Goal: Communication & Community: Answer question/provide support

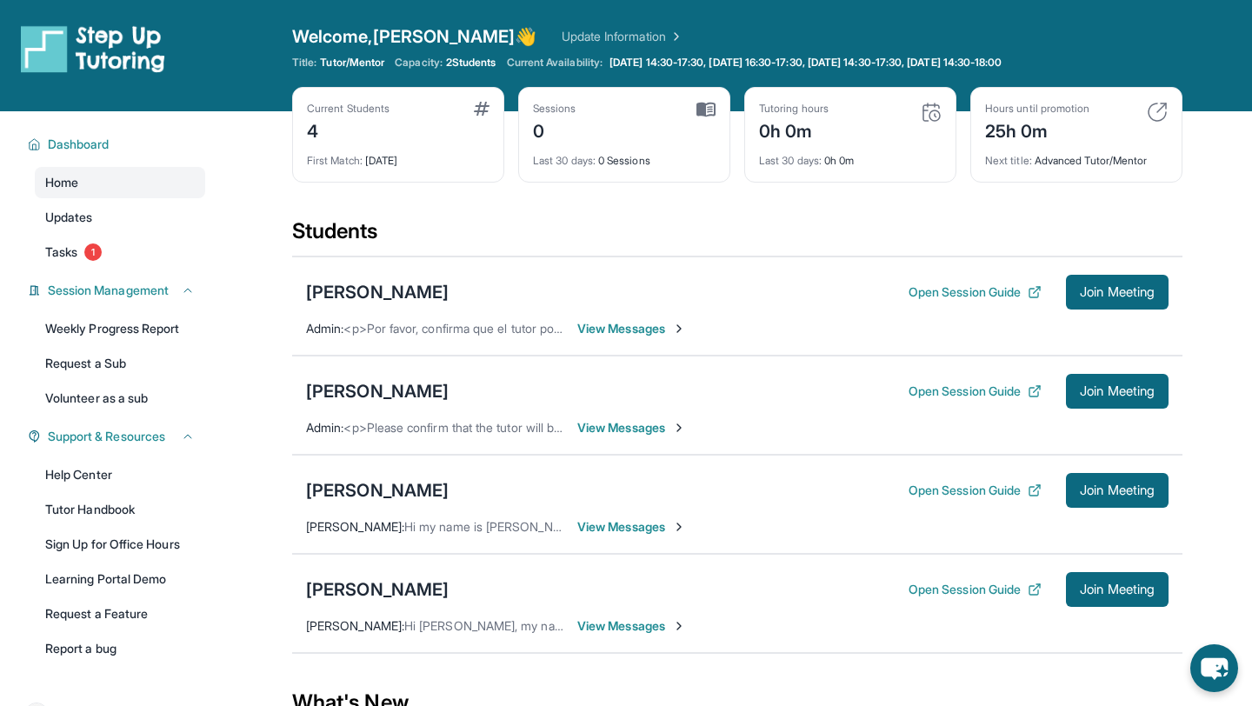
click at [664, 327] on span "View Messages" at bounding box center [631, 328] width 109 height 17
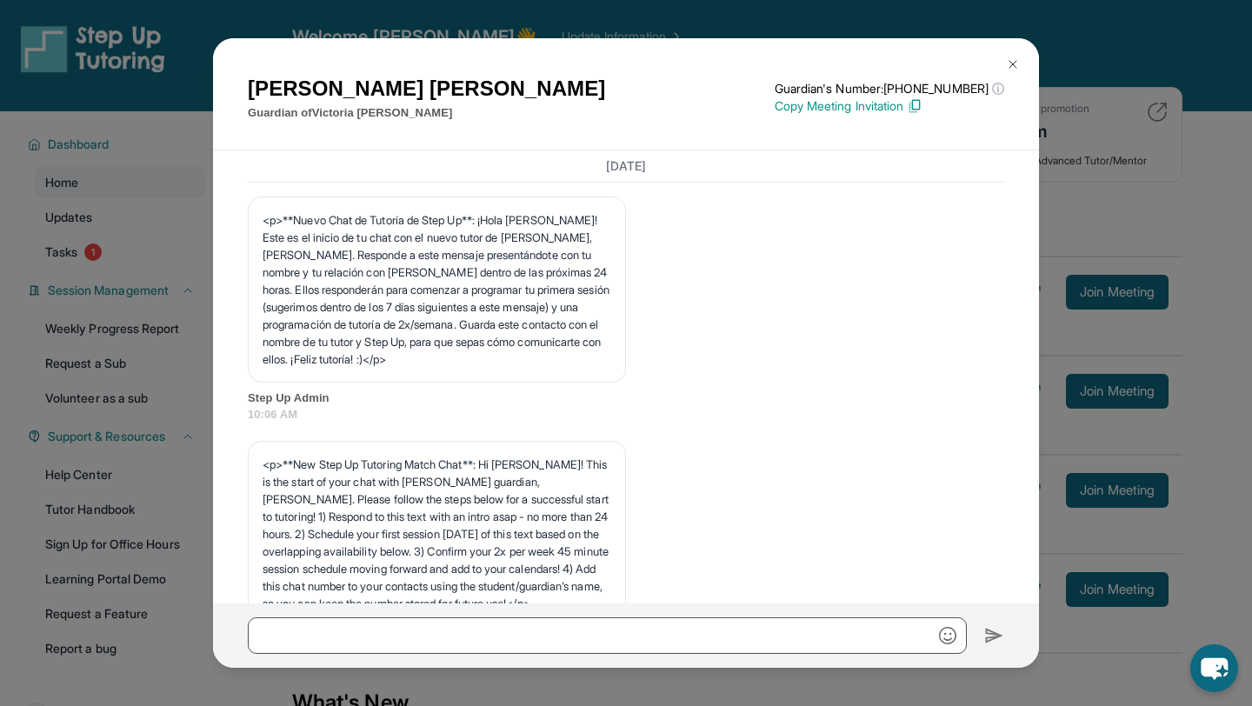
click at [1006, 65] on img at bounding box center [1013, 64] width 14 height 14
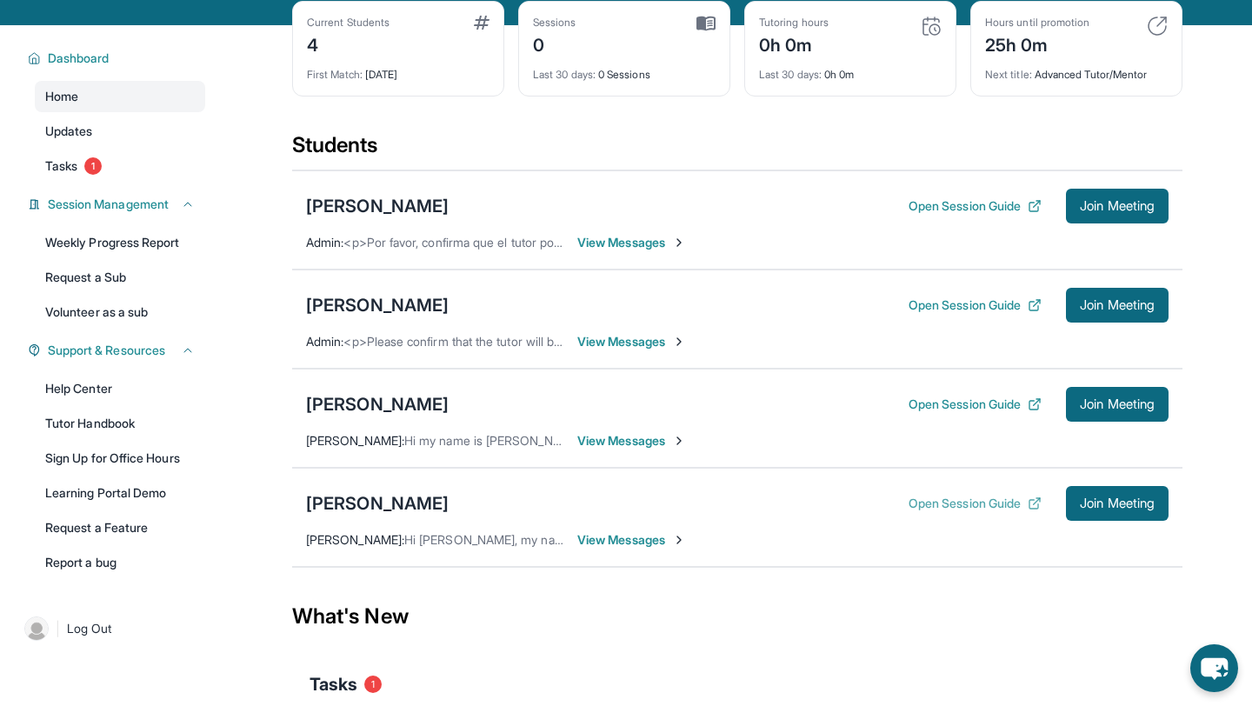
scroll to position [111, 0]
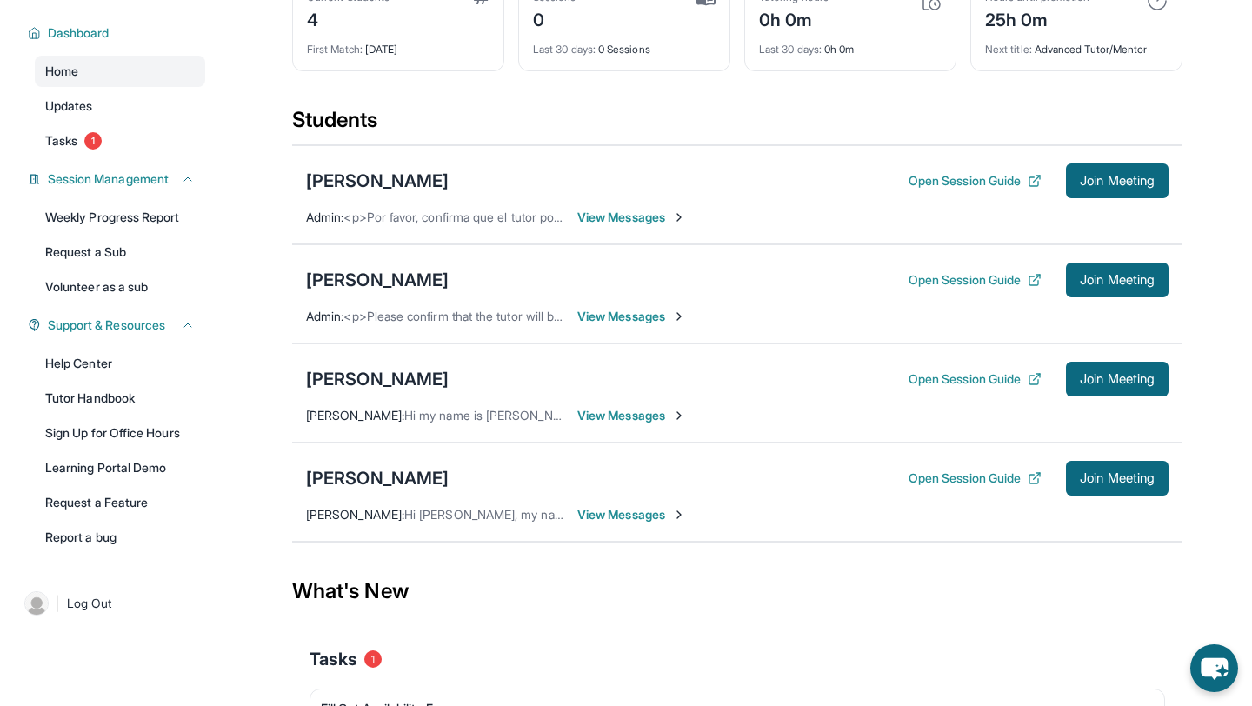
click at [636, 530] on div "[PERSON_NAME] Open Session Guide Join Meeting [PERSON_NAME] : Hi [PERSON_NAME],…" at bounding box center [737, 492] width 891 height 99
click at [638, 512] on span "View Messages" at bounding box center [631, 514] width 109 height 17
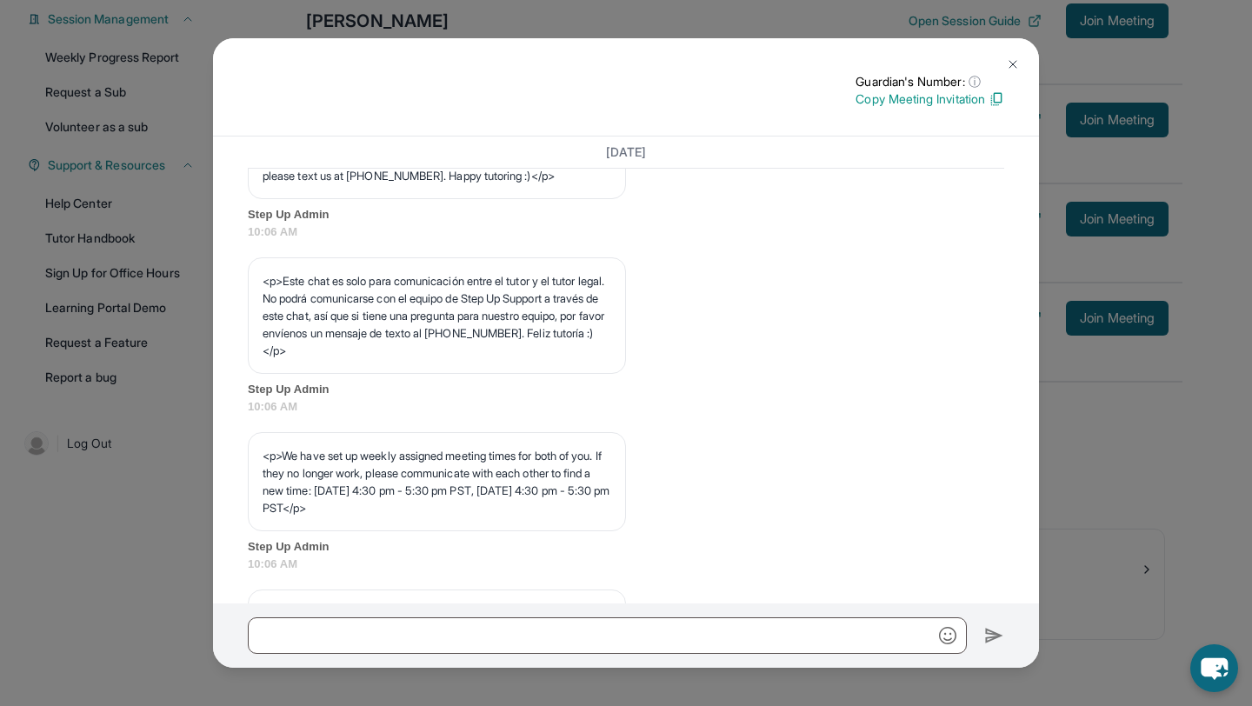
scroll to position [883, 0]
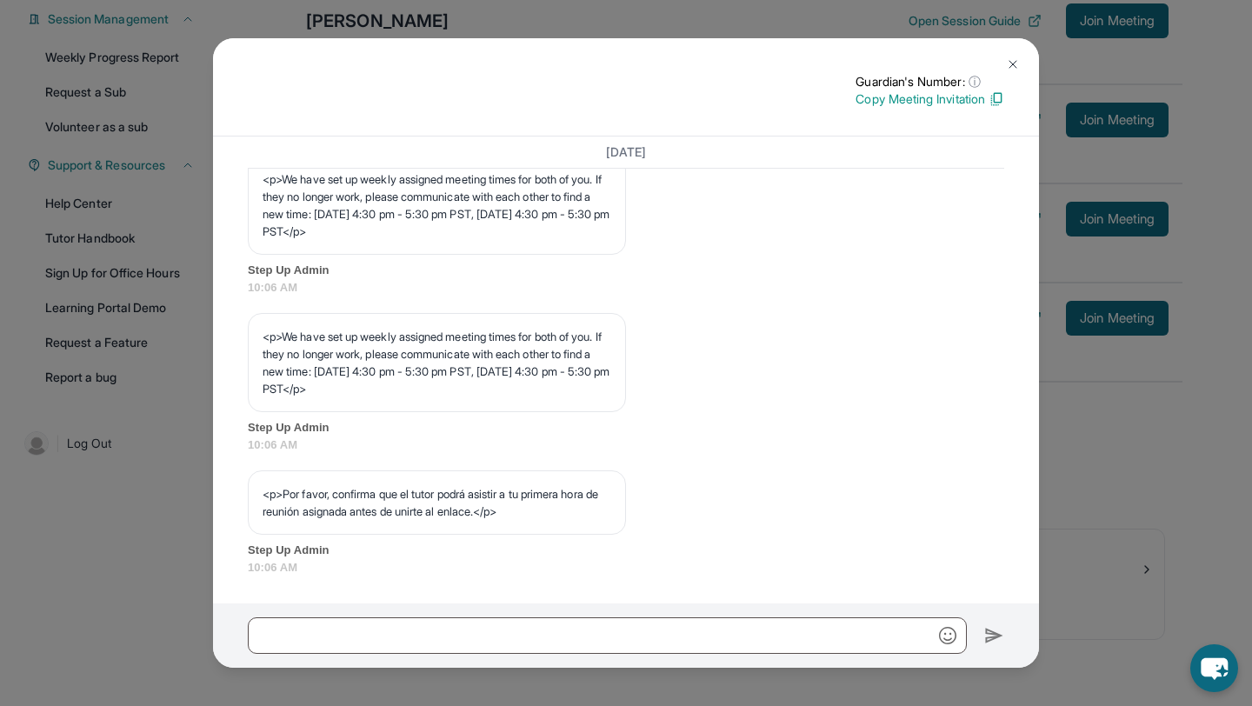
click at [1023, 62] on button at bounding box center [1013, 64] width 35 height 35
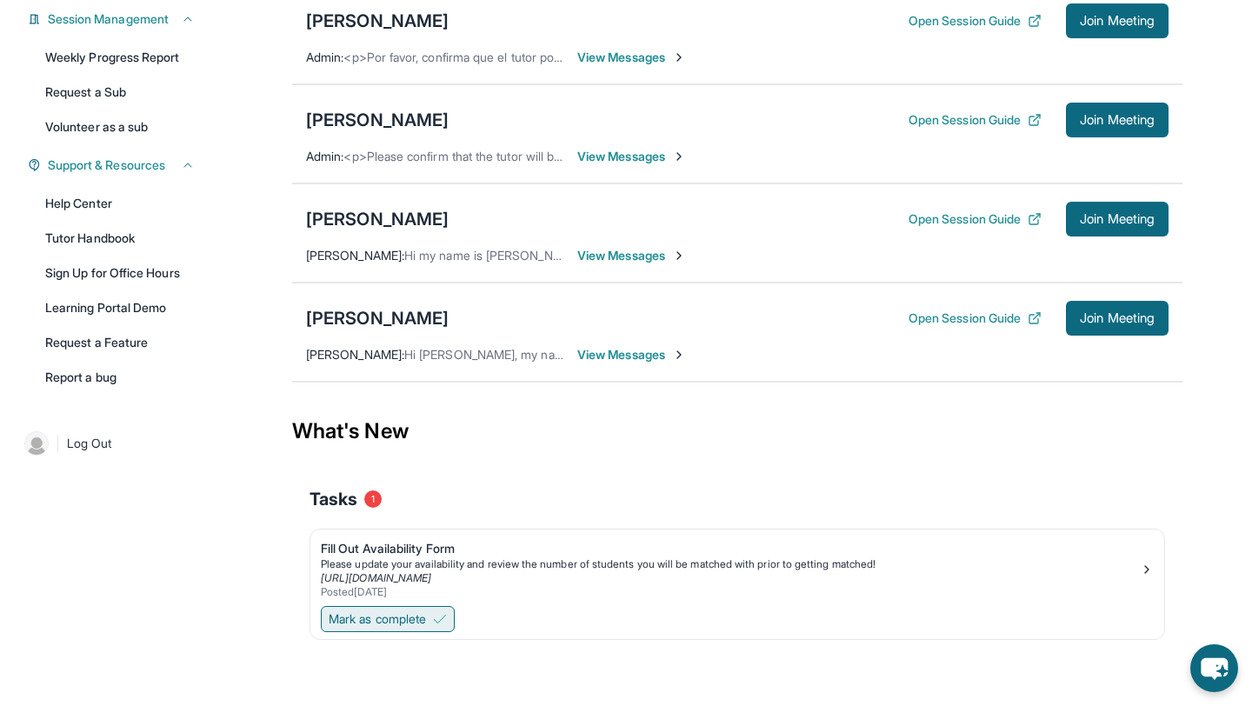
click at [418, 617] on span "Mark as complete" at bounding box center [377, 618] width 97 height 17
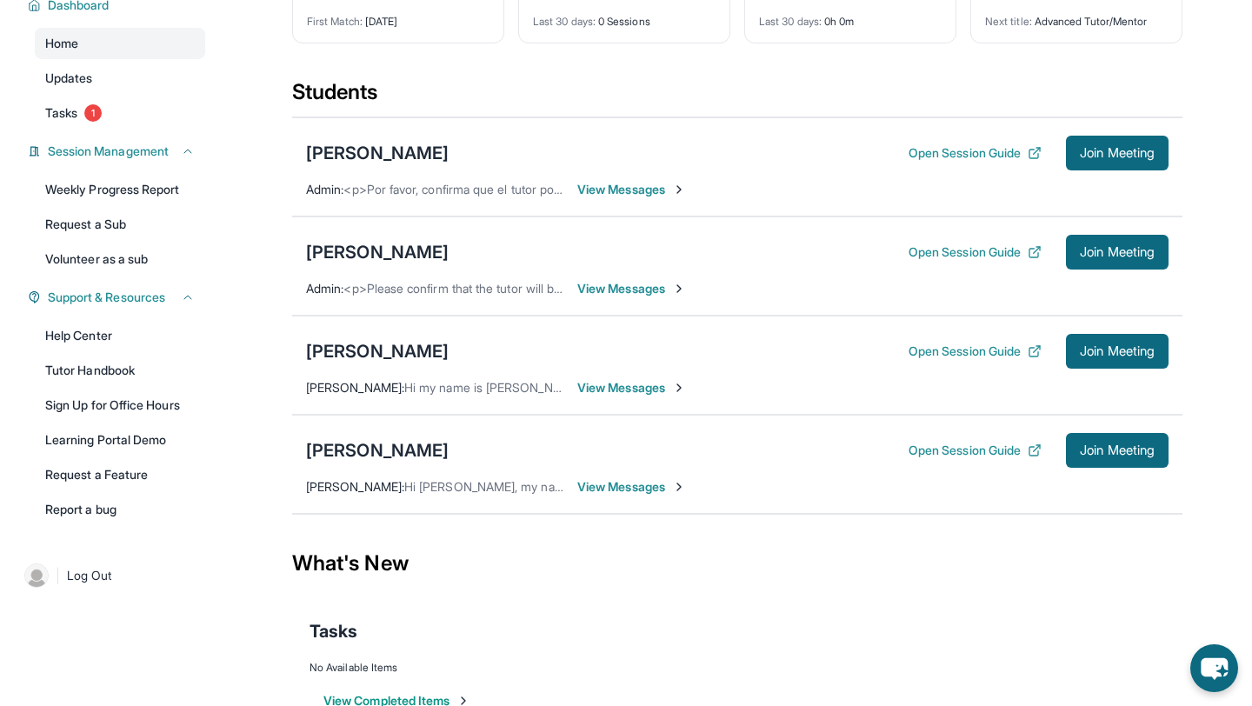
scroll to position [137, 0]
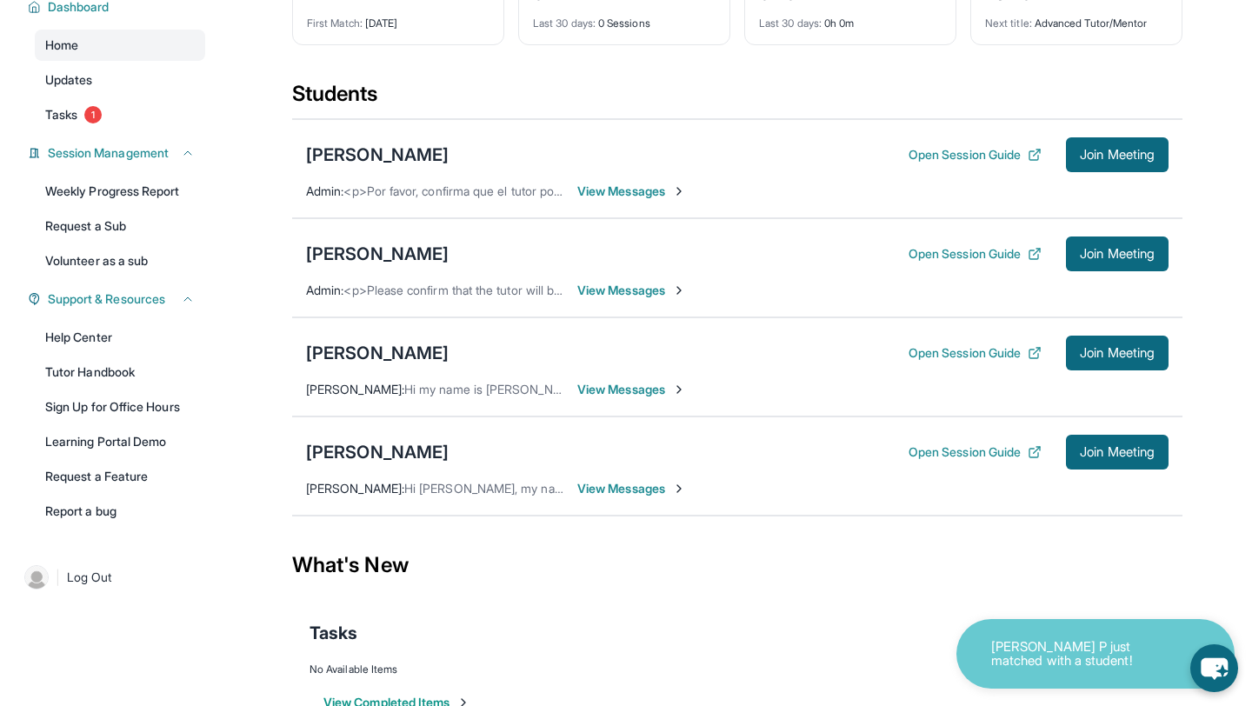
click at [666, 390] on span "View Messages" at bounding box center [631, 389] width 109 height 17
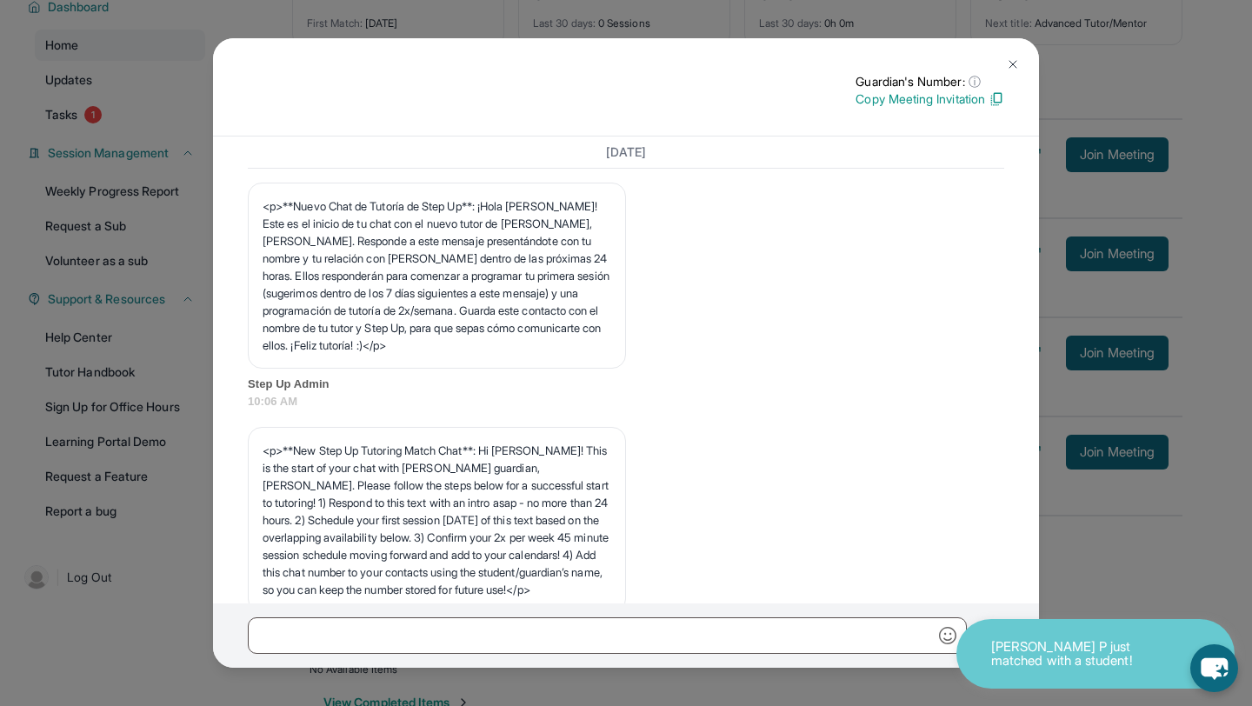
scroll to position [0, 0]
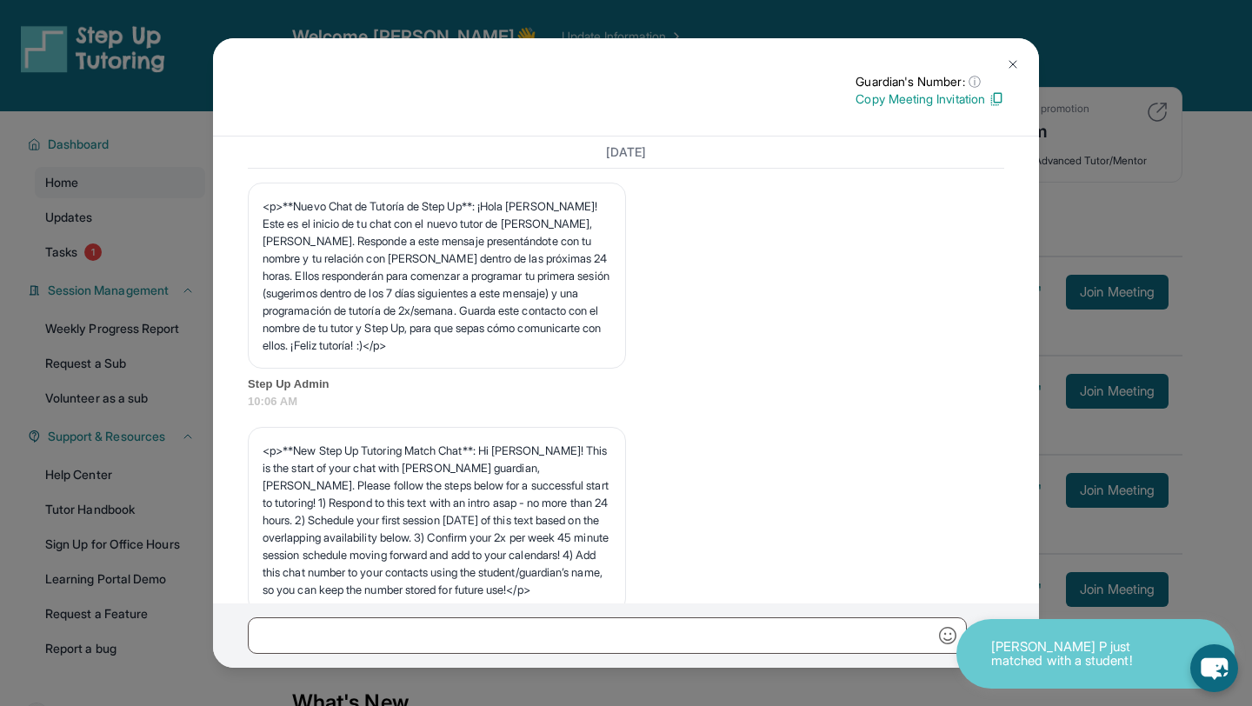
click at [1017, 63] on img at bounding box center [1013, 64] width 14 height 14
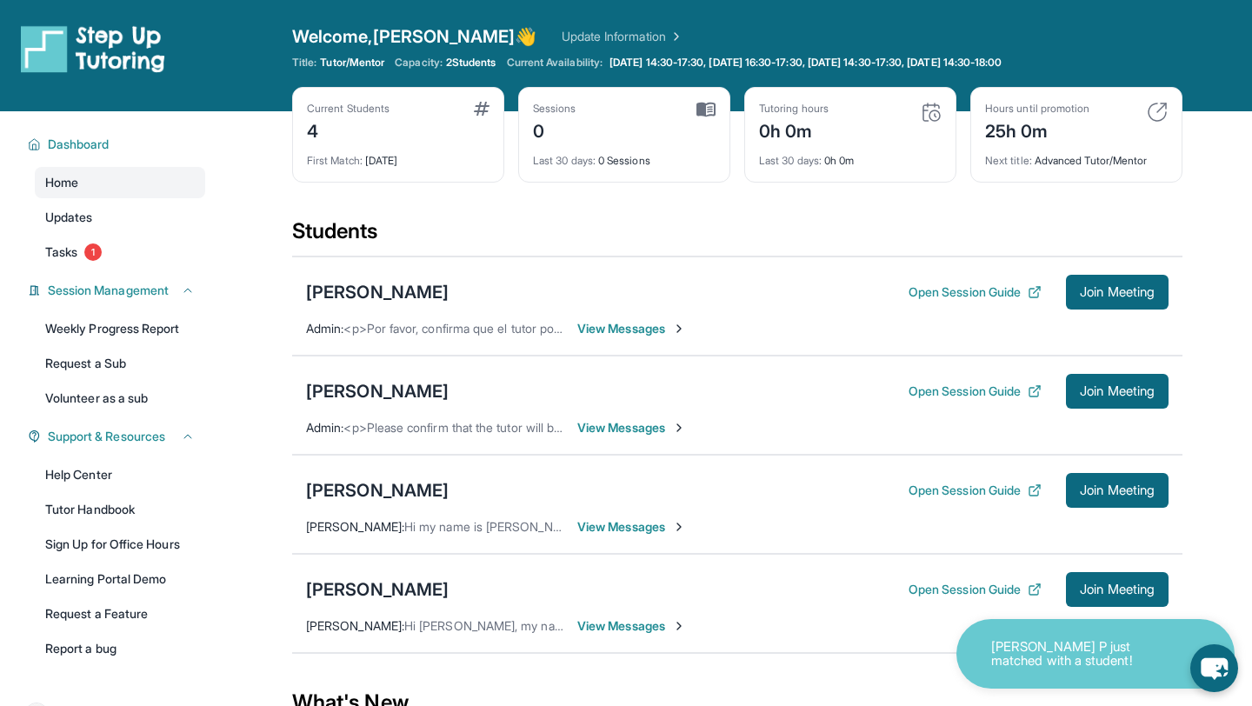
click at [336, 530] on span "[PERSON_NAME] :" at bounding box center [355, 526] width 98 height 15
click at [357, 493] on div "[PERSON_NAME]" at bounding box center [377, 490] width 143 height 24
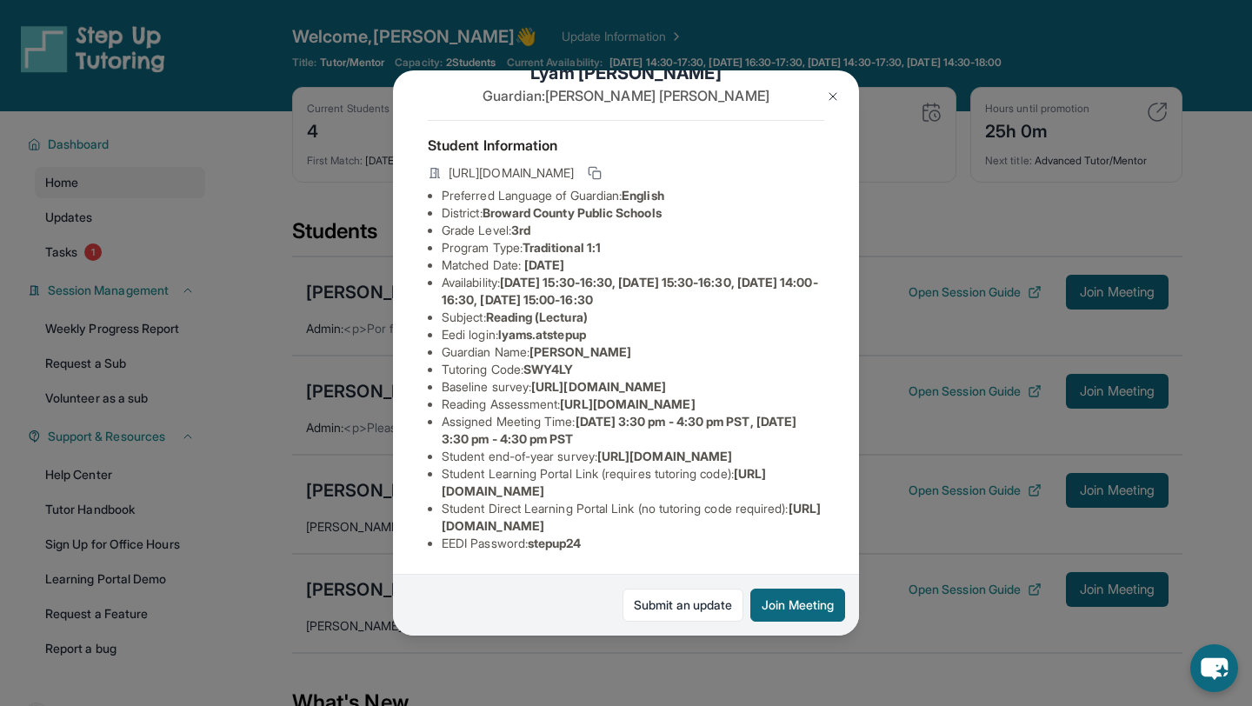
scroll to position [55, 0]
click at [830, 90] on img at bounding box center [833, 97] width 14 height 14
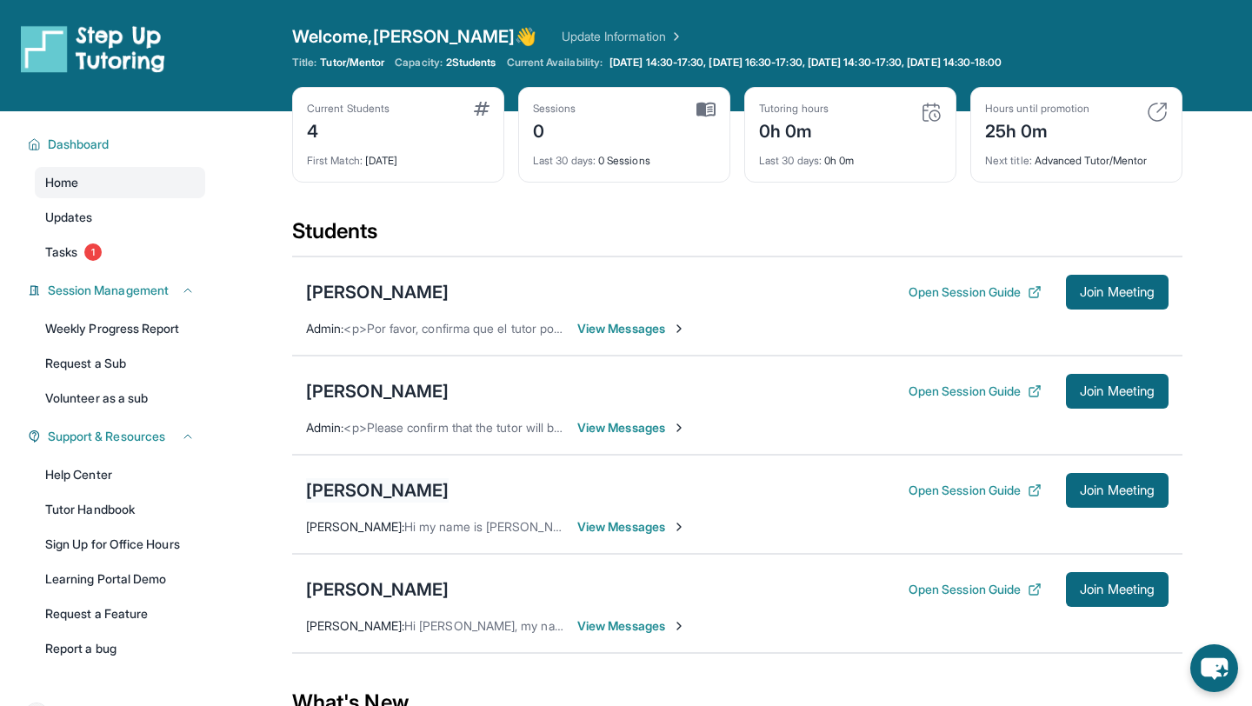
click at [402, 490] on div "[PERSON_NAME]" at bounding box center [377, 490] width 143 height 24
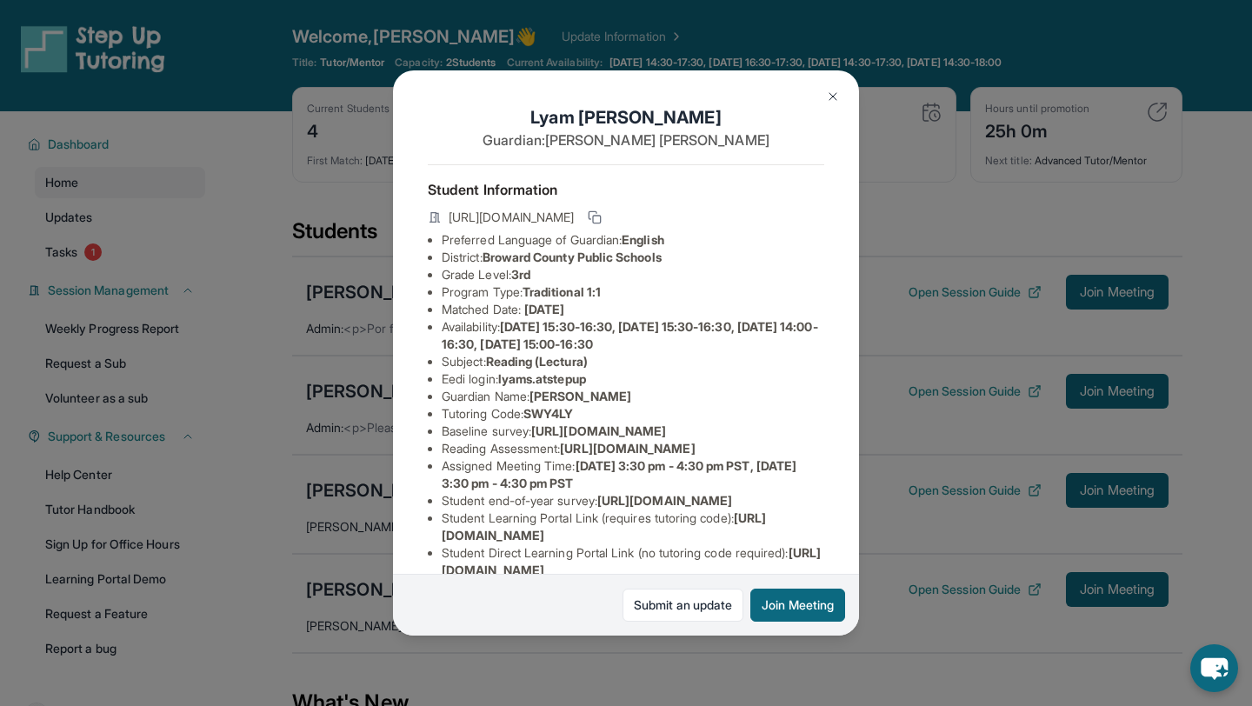
click at [826, 99] on img at bounding box center [833, 97] width 14 height 14
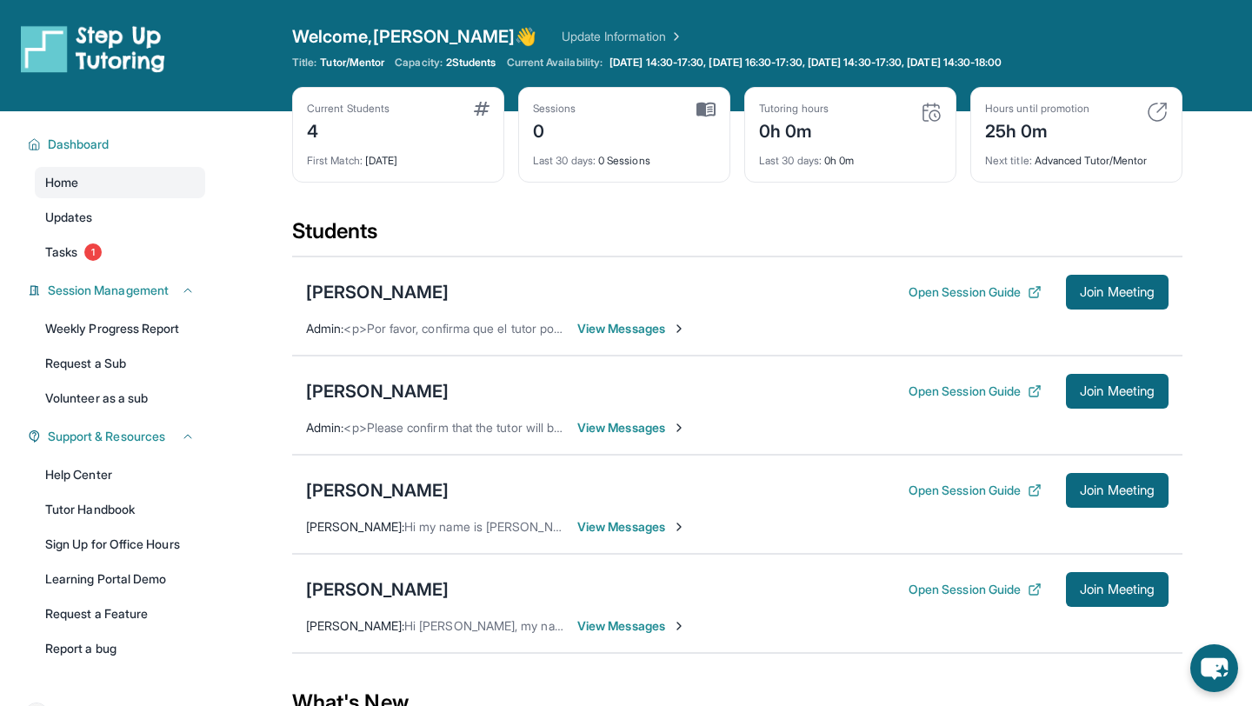
click at [122, 233] on div "Home Updates Tasks 1" at bounding box center [120, 217] width 170 height 101
click at [122, 250] on link "Tasks 1" at bounding box center [120, 252] width 170 height 31
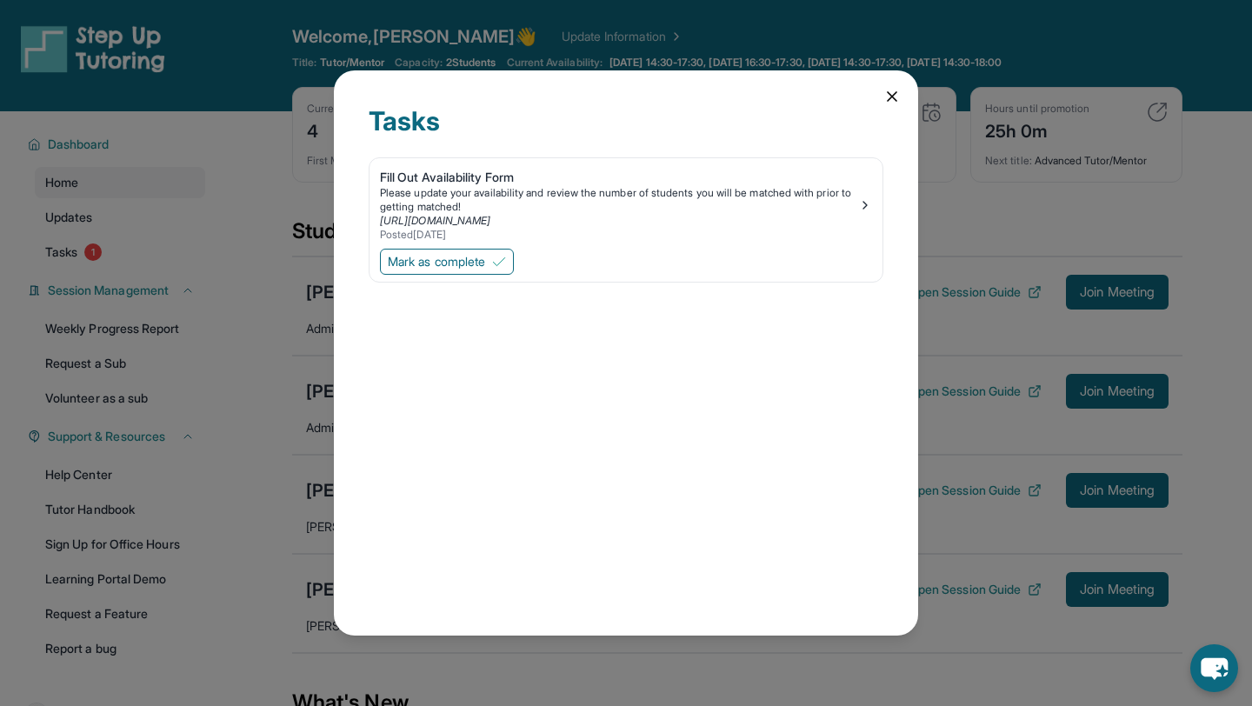
click at [884, 95] on icon at bounding box center [892, 96] width 17 height 17
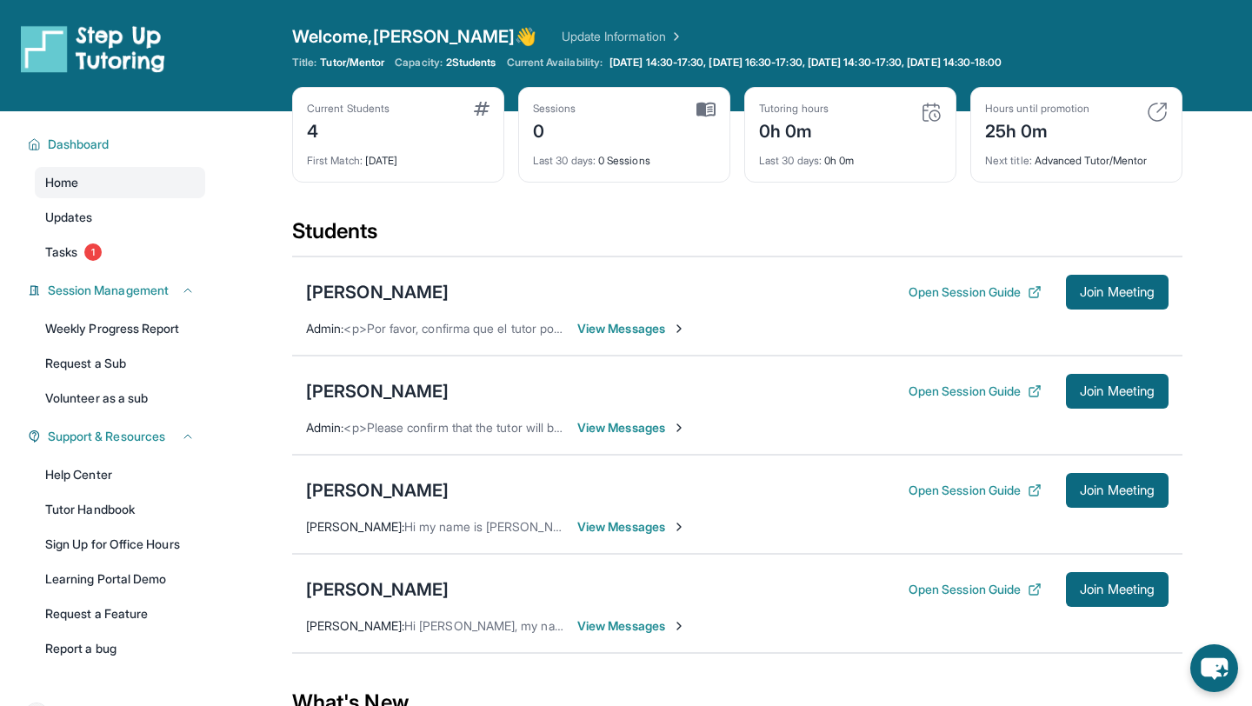
click at [409, 530] on span "Hi my name is [PERSON_NAME] am lyams father" at bounding box center [538, 526] width 268 height 15
click at [596, 536] on div "[PERSON_NAME] Open Session Guide Join Meeting [PERSON_NAME] : Hi my name is [PE…" at bounding box center [737, 504] width 891 height 99
click at [617, 531] on span "View Messages" at bounding box center [631, 526] width 109 height 17
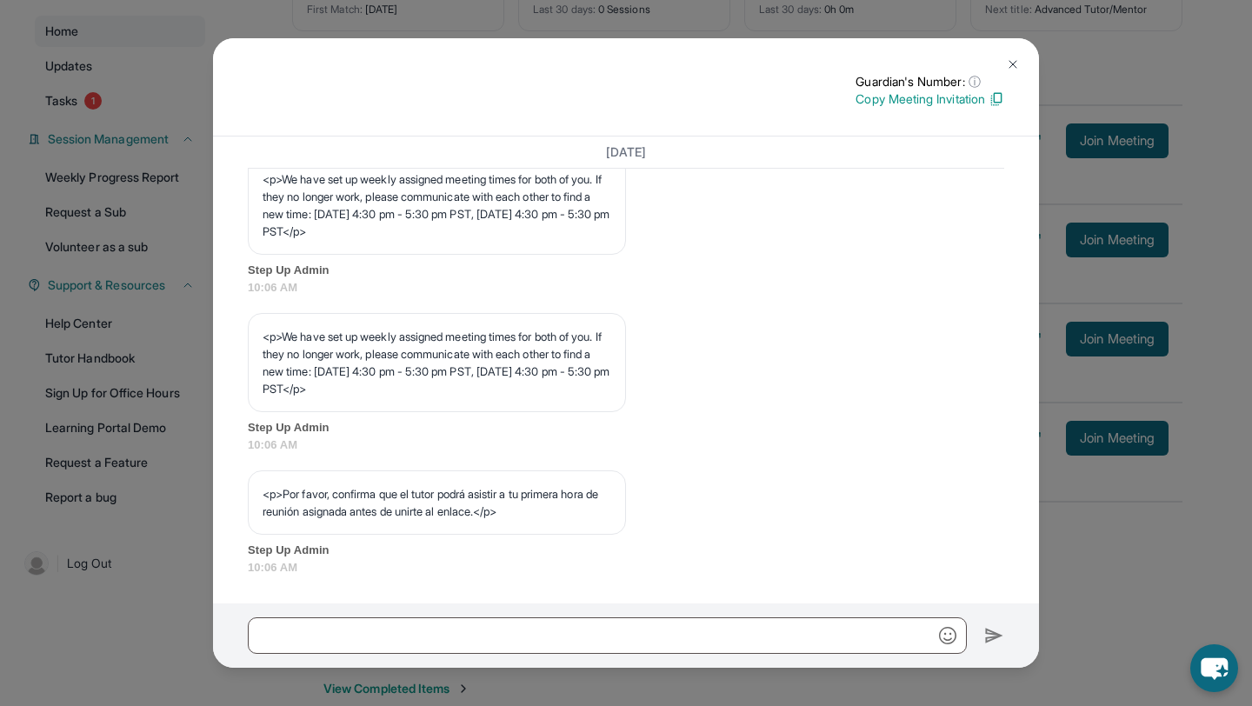
scroll to position [166, 0]
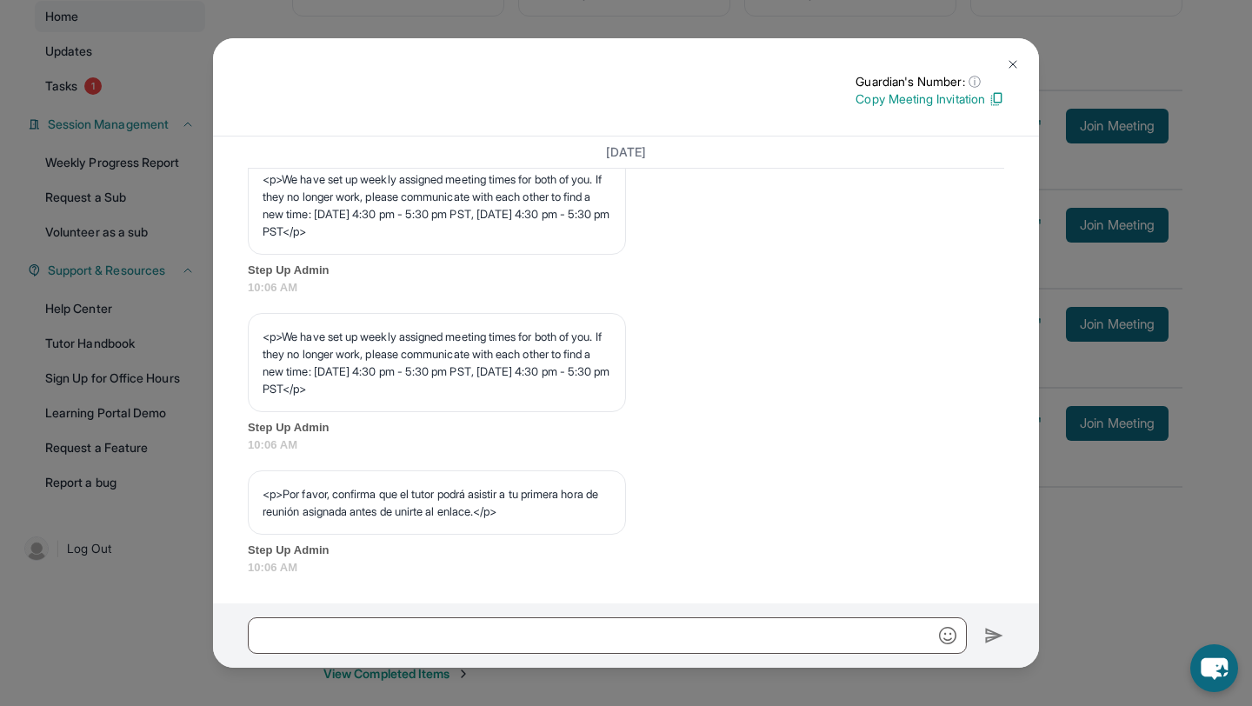
click at [1007, 53] on button at bounding box center [1013, 64] width 35 height 35
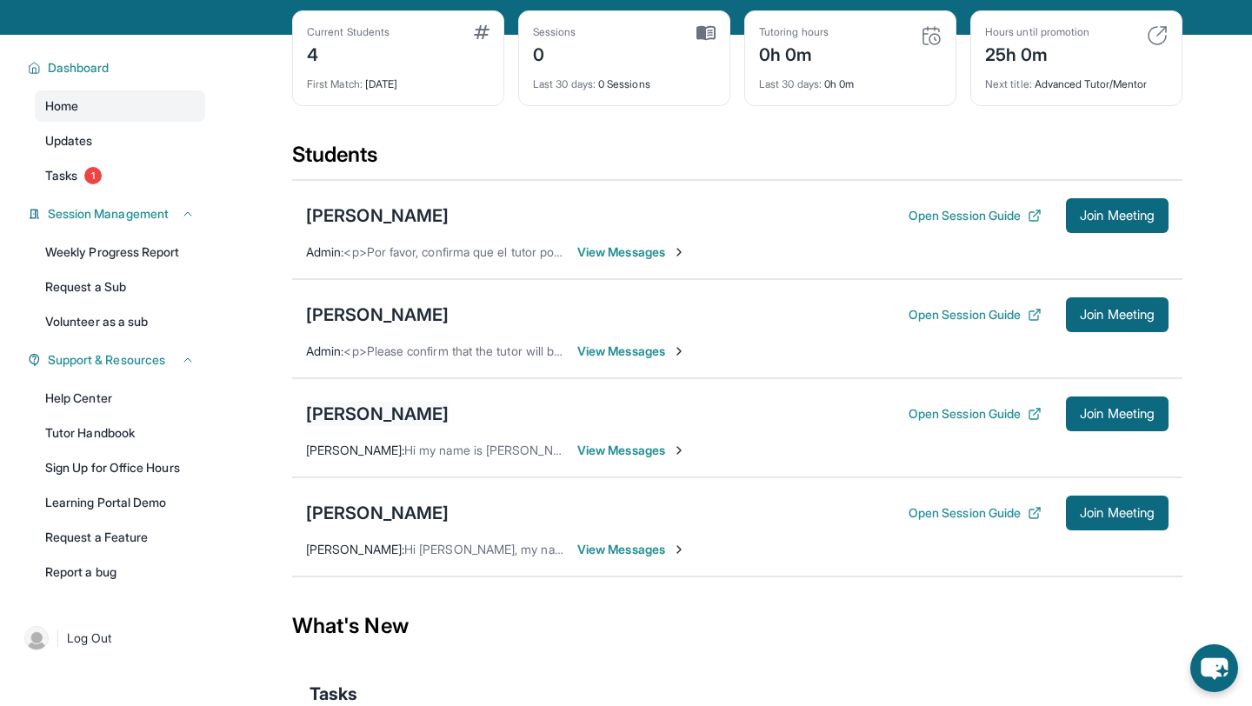
scroll to position [76, 0]
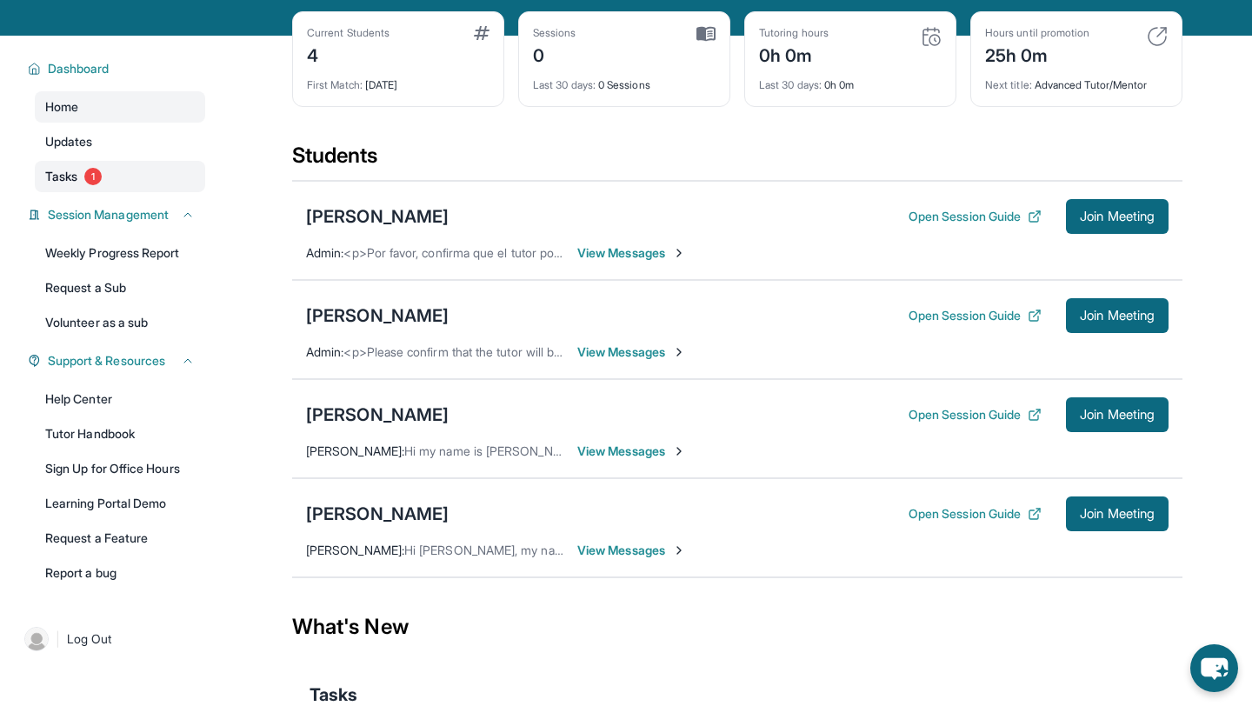
click at [150, 183] on link "Tasks 1" at bounding box center [120, 176] width 170 height 31
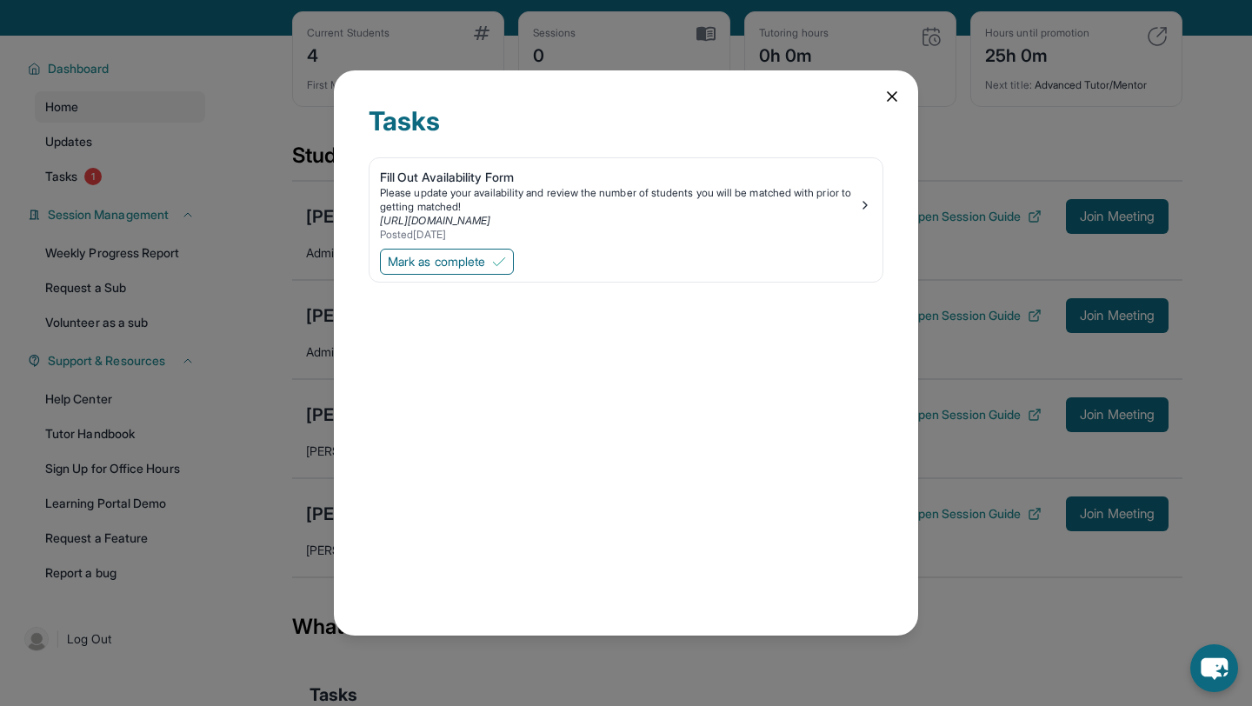
click at [897, 90] on icon at bounding box center [892, 96] width 17 height 17
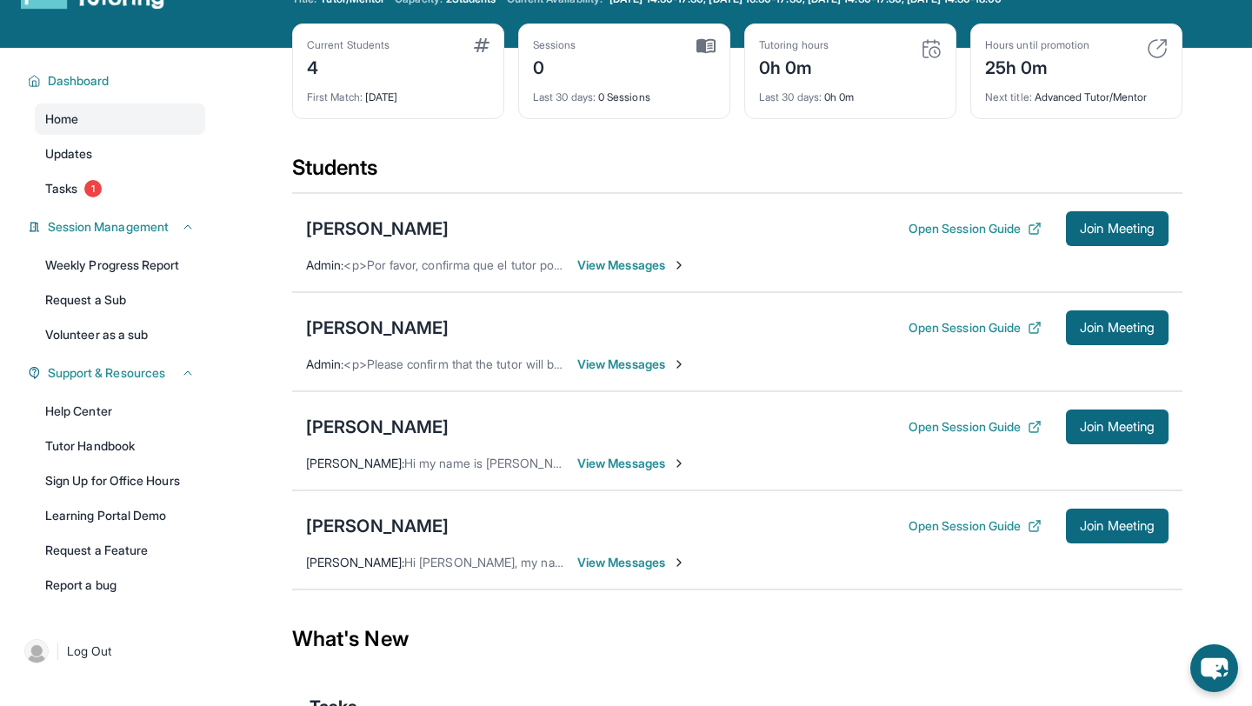
scroll to position [105, 0]
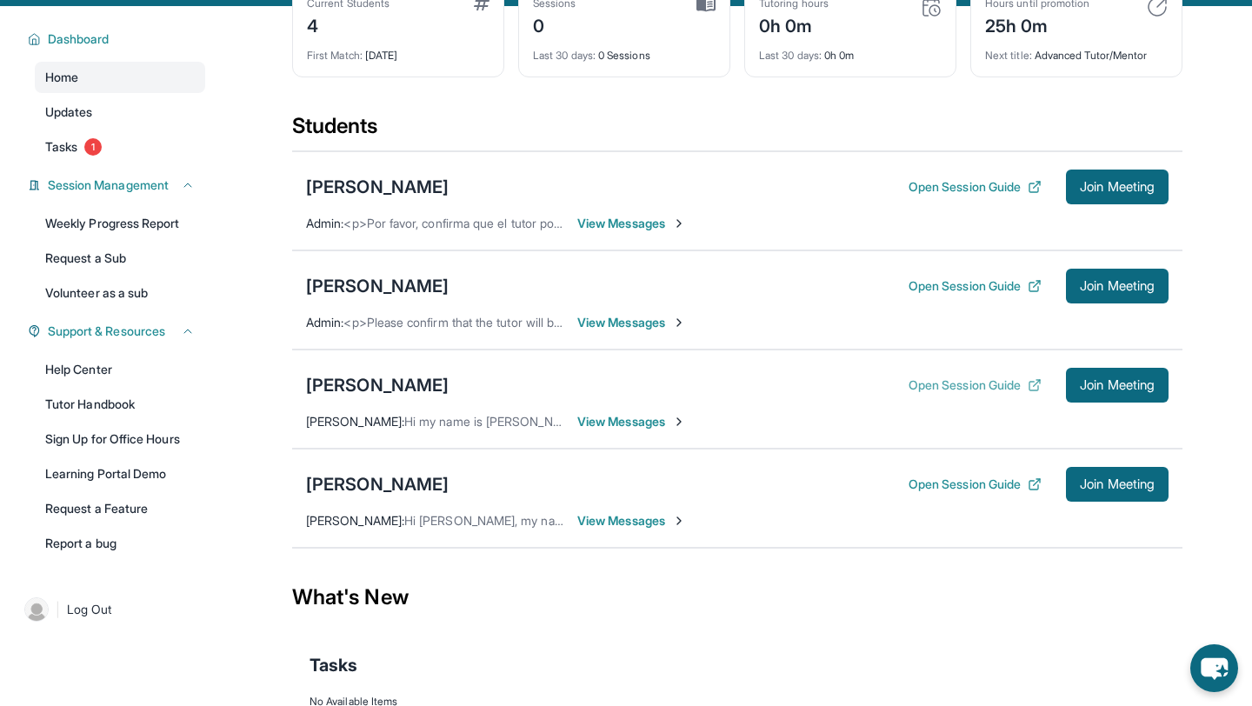
click at [965, 390] on button "Open Session Guide" at bounding box center [975, 385] width 133 height 17
click at [544, 419] on span "Hi my name is [PERSON_NAME] am lyams father" at bounding box center [538, 421] width 268 height 15
click at [543, 419] on span "Hi my name is [PERSON_NAME] am lyams father" at bounding box center [538, 421] width 268 height 15
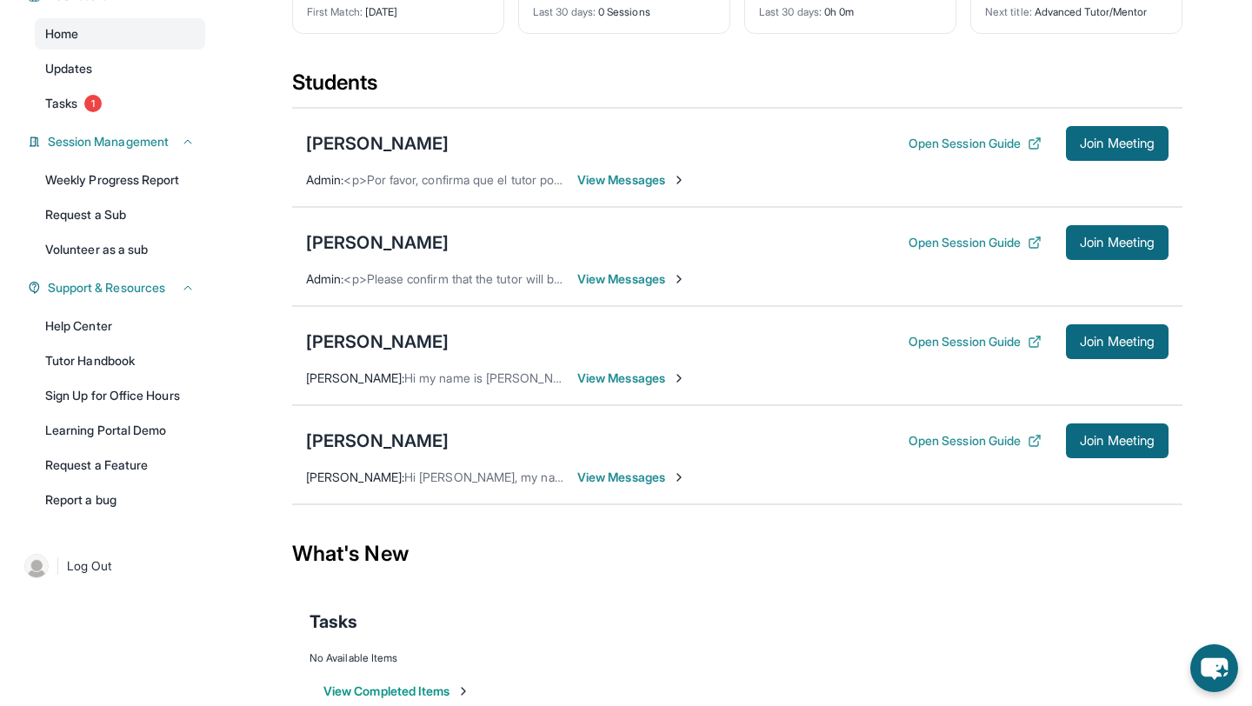
scroll to position [184, 0]
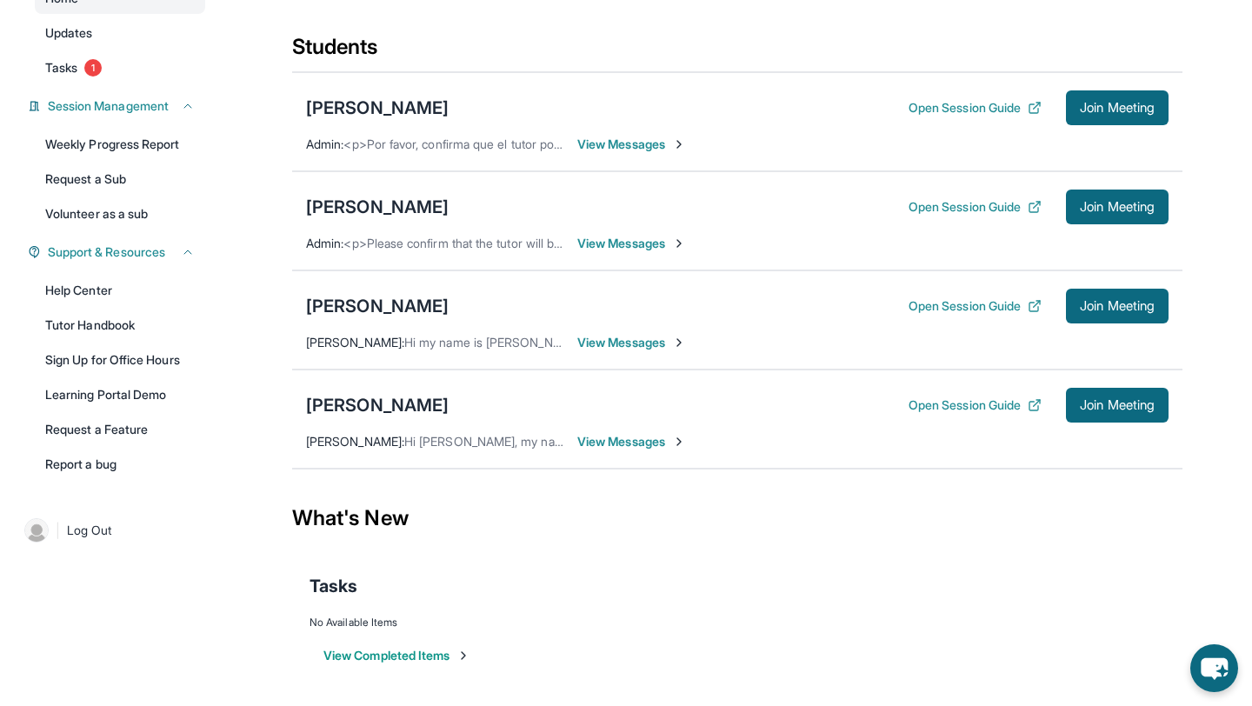
click at [630, 334] on span "View Messages" at bounding box center [631, 342] width 109 height 17
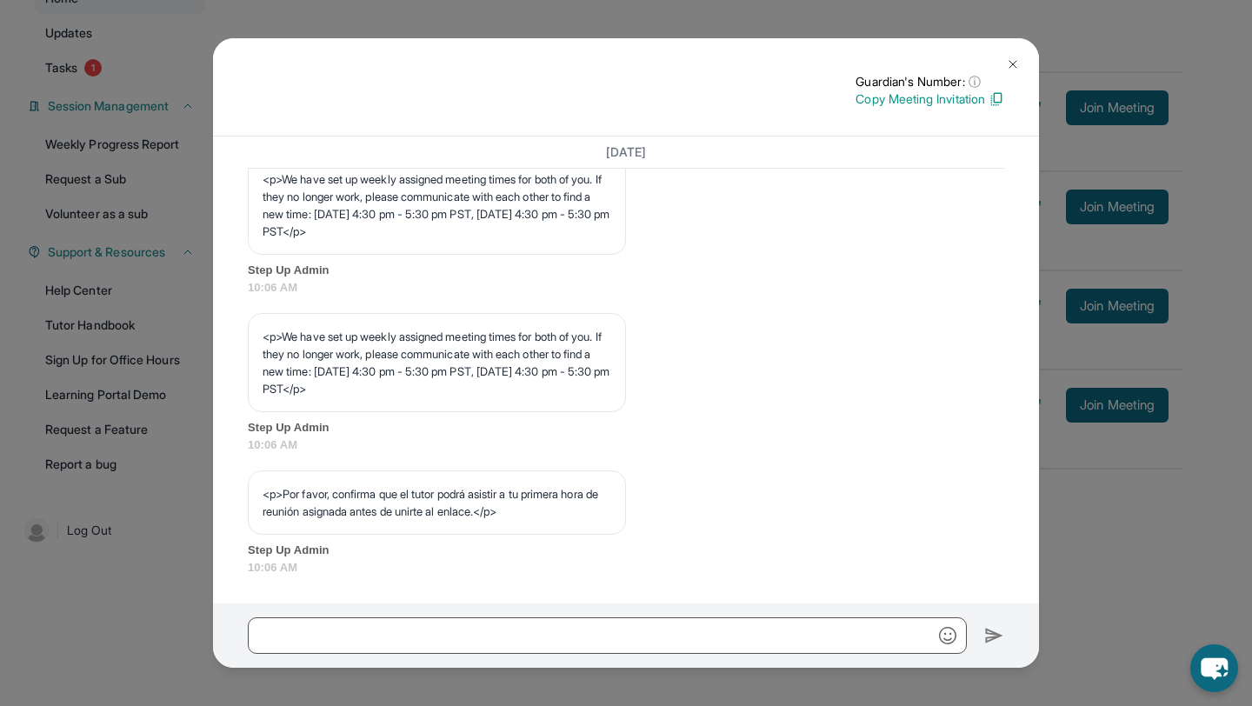
scroll to position [883, 0]
click at [1226, 677] on icon "chat-button" at bounding box center [1214, 668] width 51 height 51
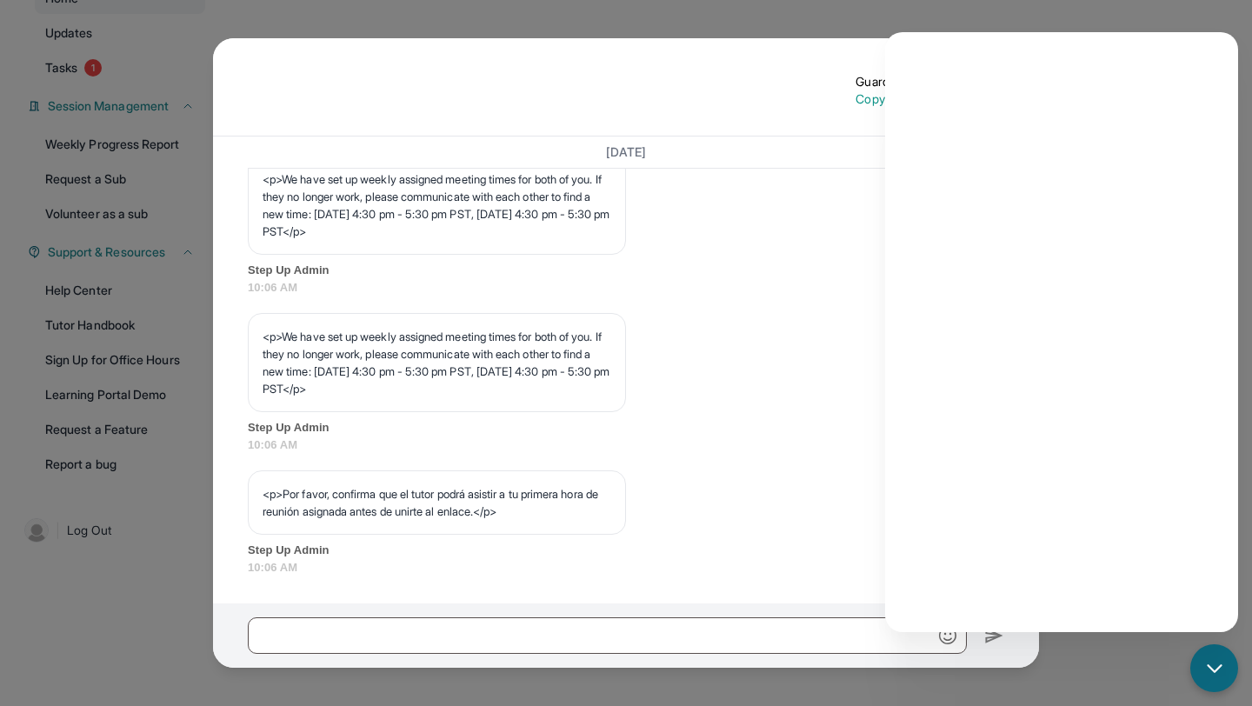
click at [804, 87] on div "Guardian's Number: ⓘ This isn't the guardian's real number — it's a private for…" at bounding box center [626, 90] width 757 height 35
click at [1191, 30] on div "Guardian's Number: ⓘ This isn't the guardian's real number — it's a private for…" at bounding box center [626, 353] width 1252 height 706
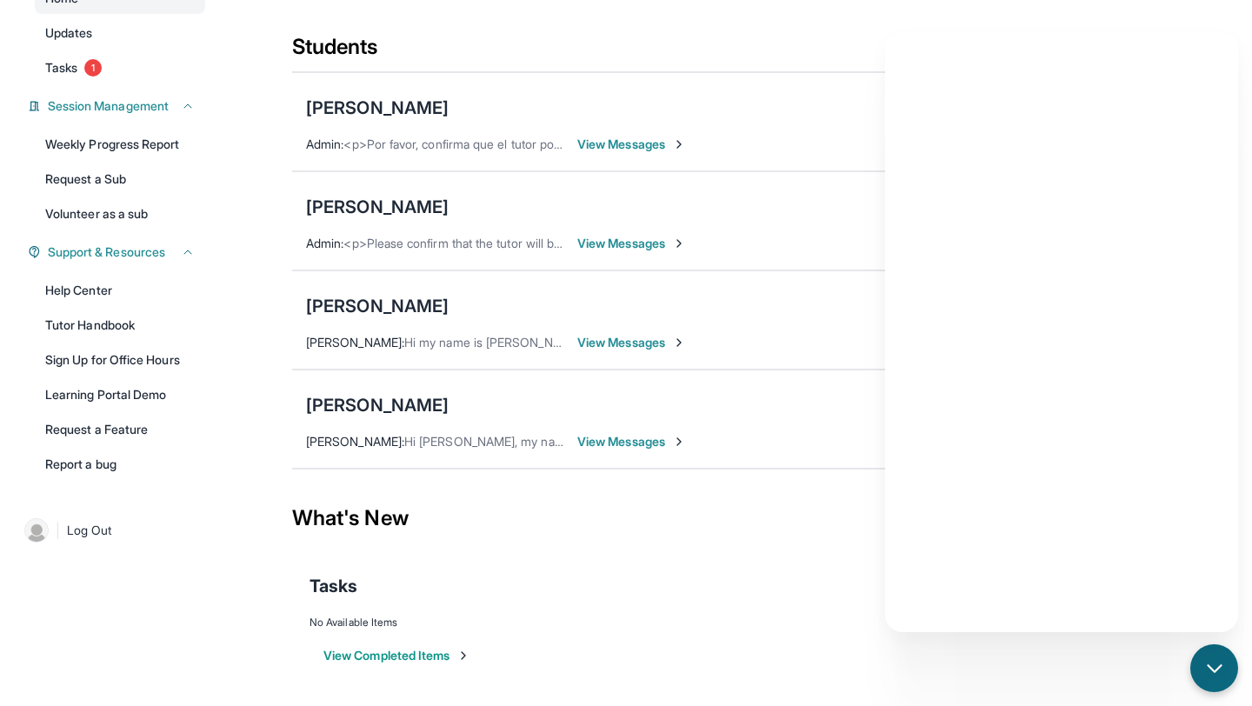
click at [663, 141] on span "View Messages" at bounding box center [631, 144] width 109 height 17
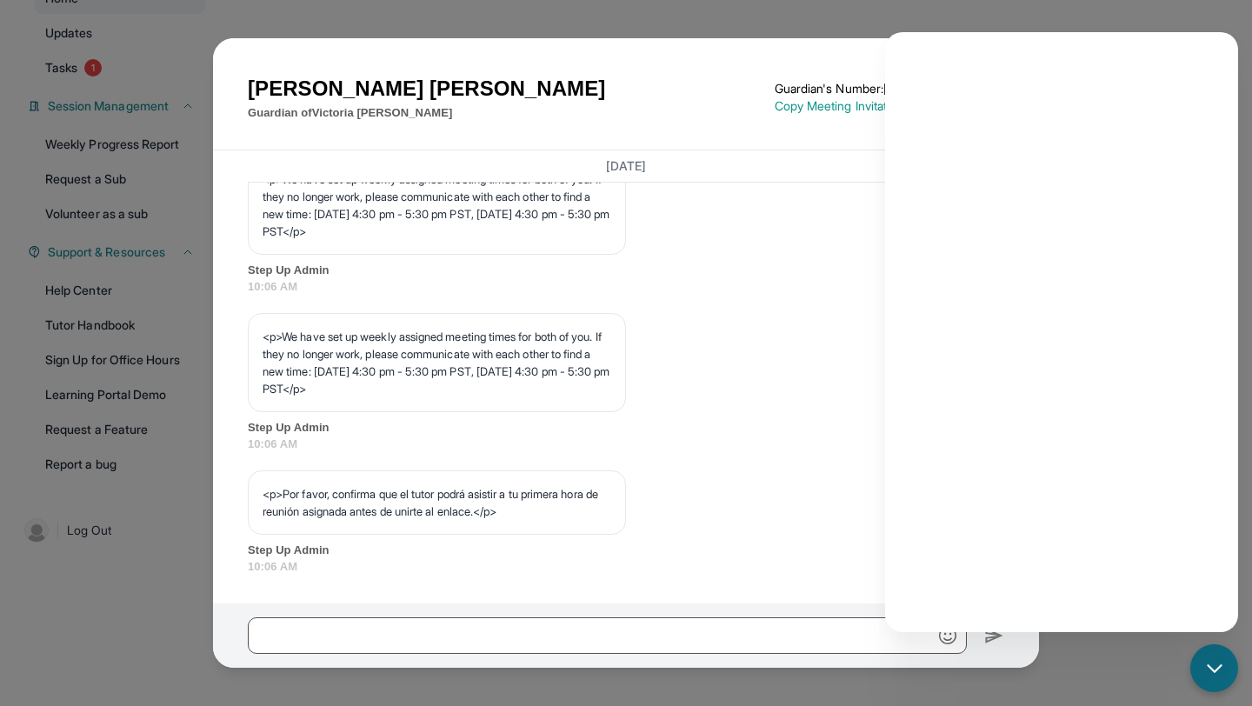
scroll to position [896, 0]
click at [1221, 657] on icon "chat-button" at bounding box center [1215, 668] width 23 height 23
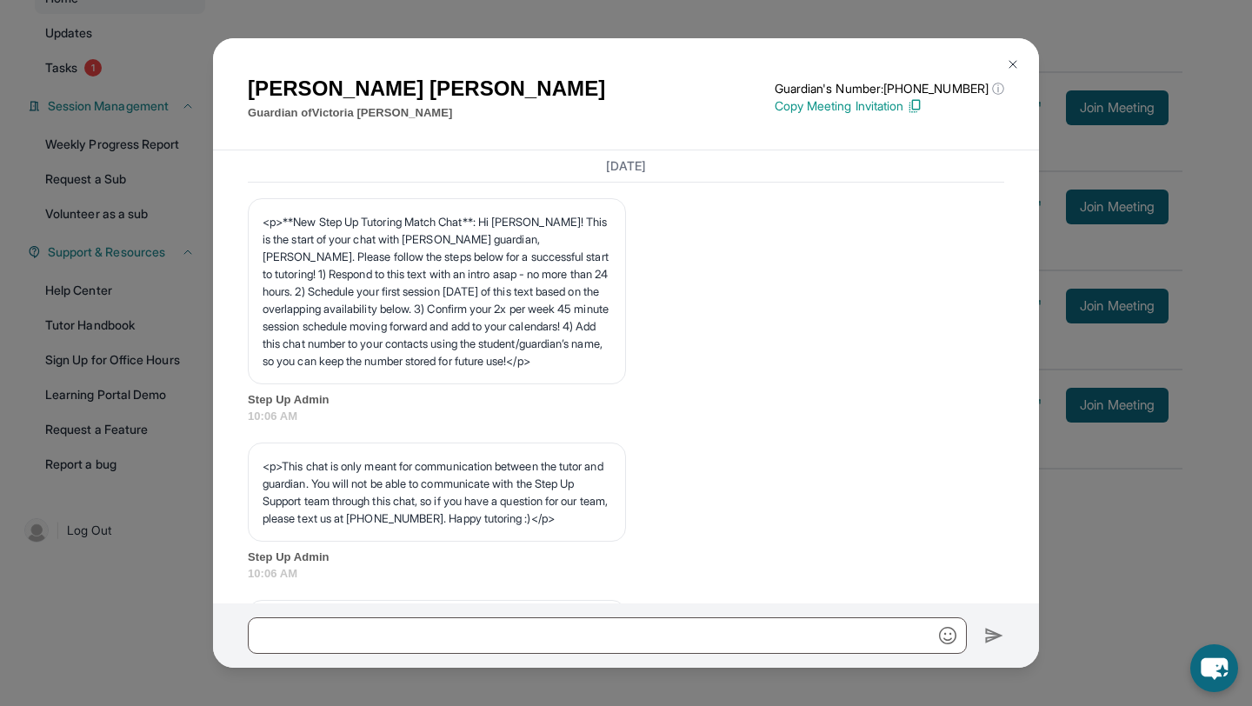
scroll to position [0, 0]
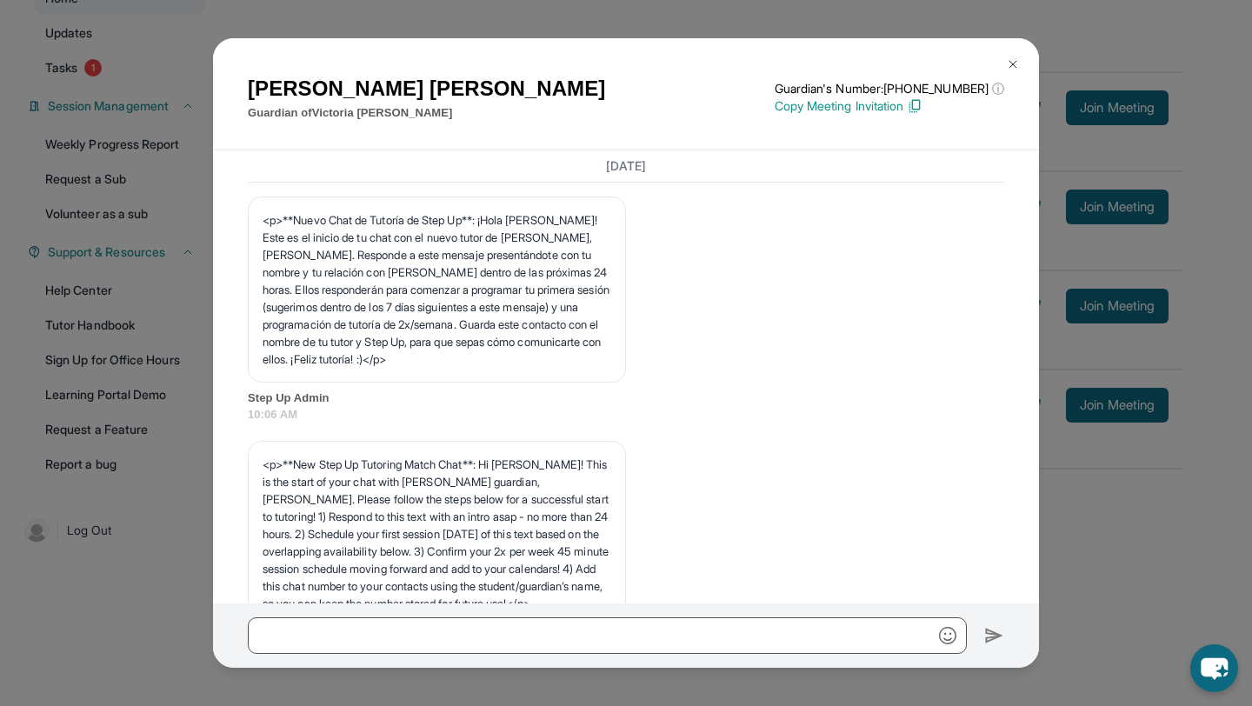
click at [1014, 59] on img at bounding box center [1013, 64] width 14 height 14
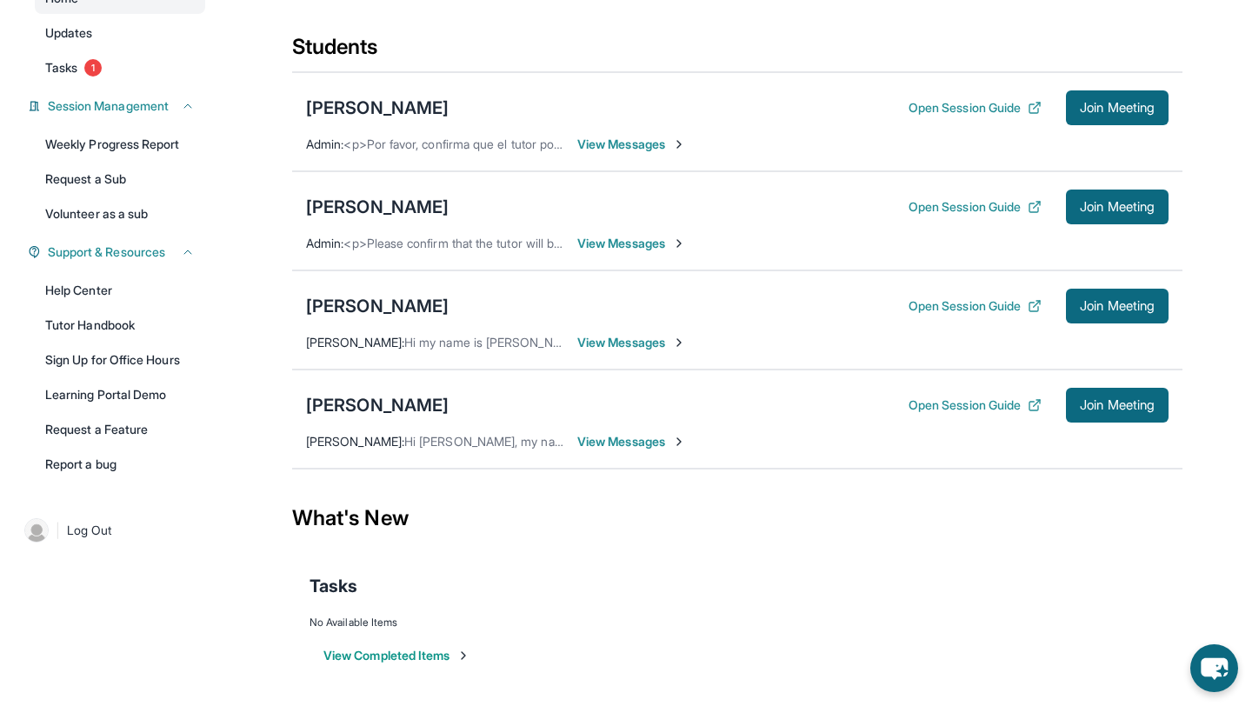
click at [664, 443] on span "View Messages" at bounding box center [631, 441] width 109 height 17
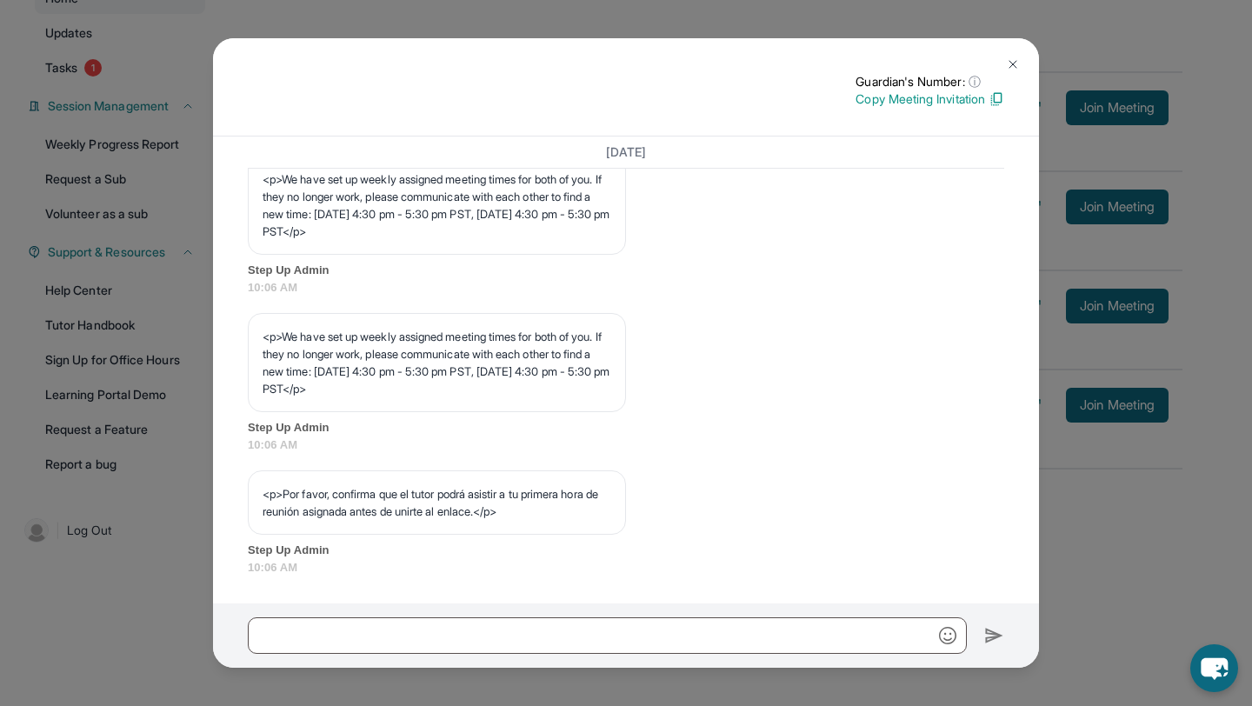
scroll to position [883, 0]
click at [1008, 63] on img at bounding box center [1013, 64] width 14 height 14
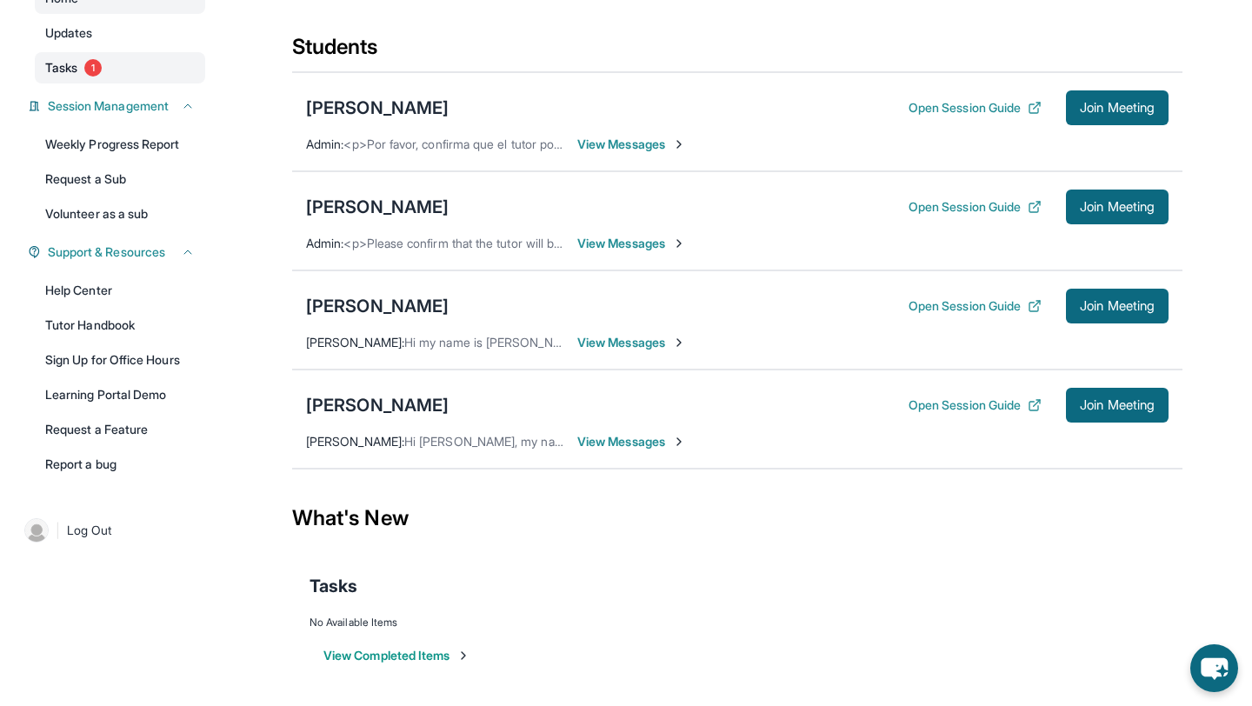
click at [135, 63] on link "Tasks 1" at bounding box center [120, 67] width 170 height 31
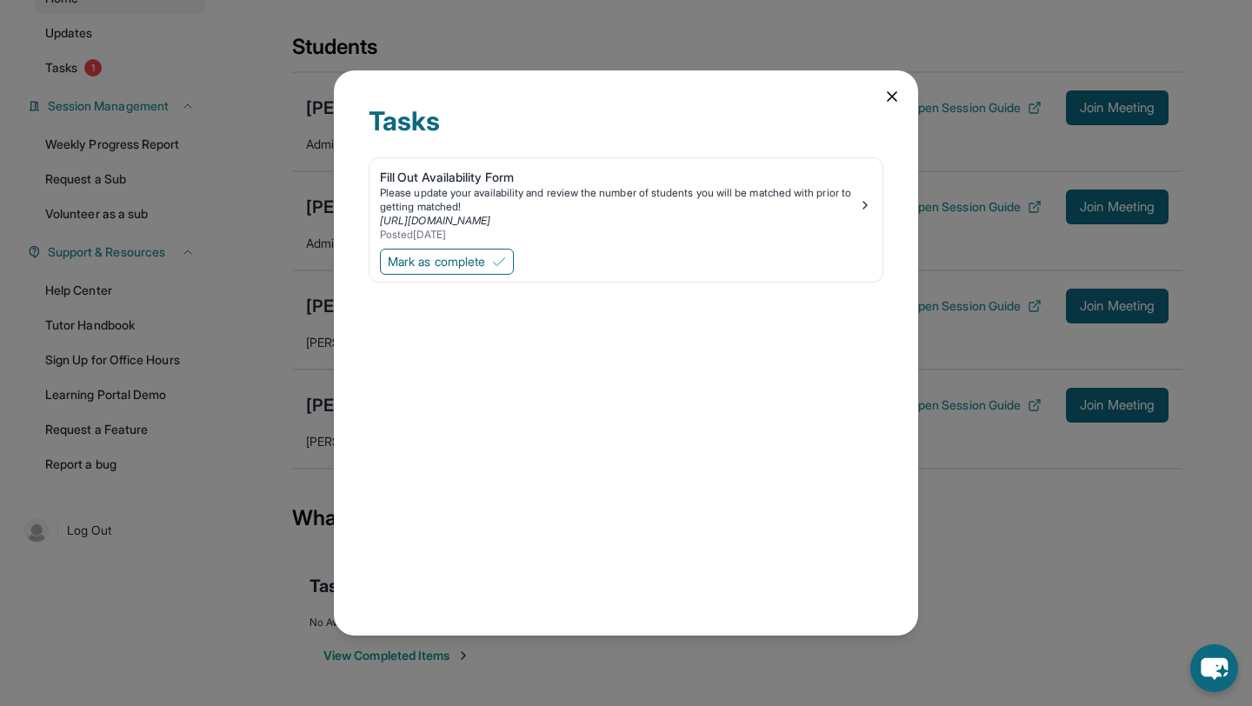
click at [897, 99] on icon at bounding box center [892, 96] width 17 height 17
